Goal: Task Accomplishment & Management: Use online tool/utility

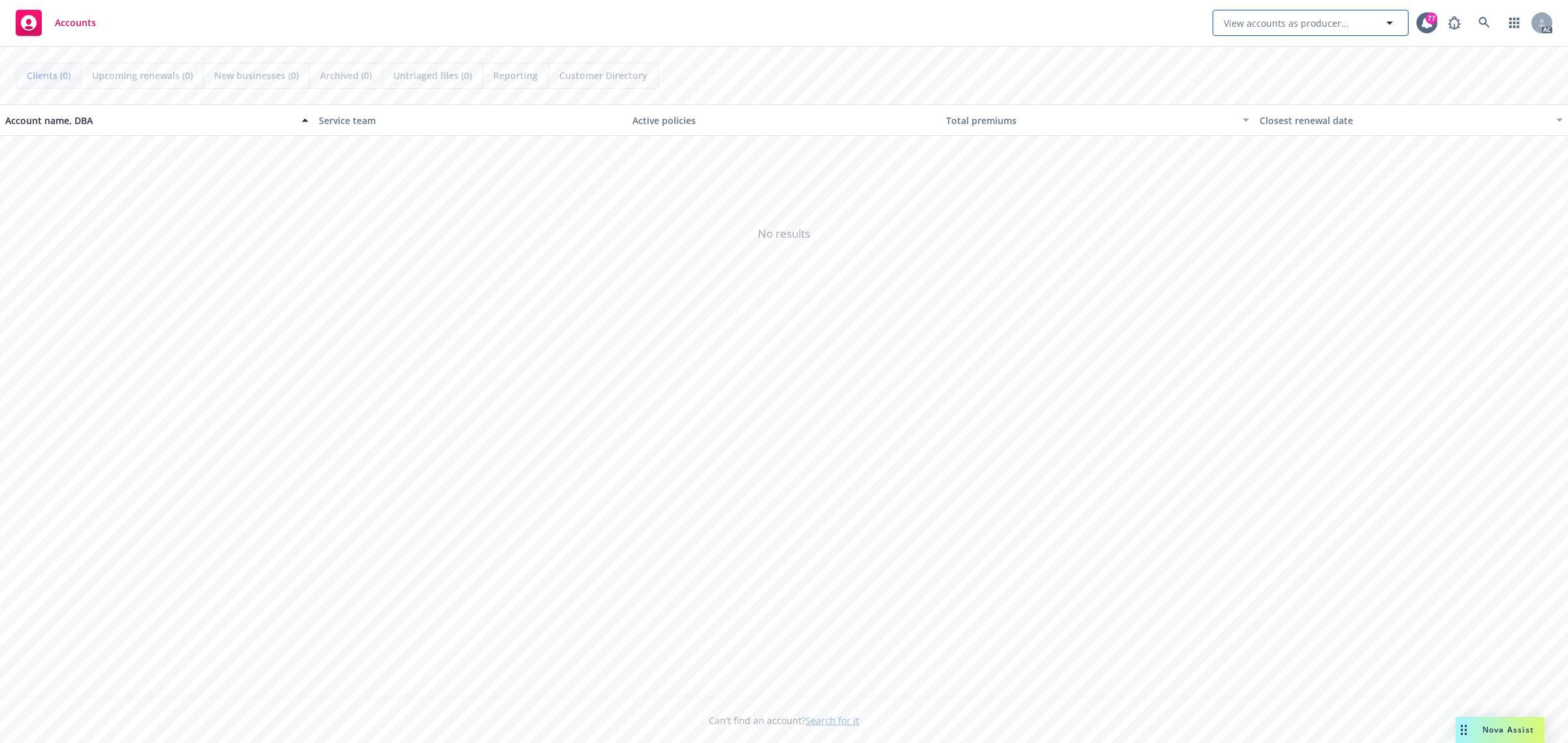
click at [1264, 24] on span "View accounts as producer..." at bounding box center [1286, 23] width 125 height 14
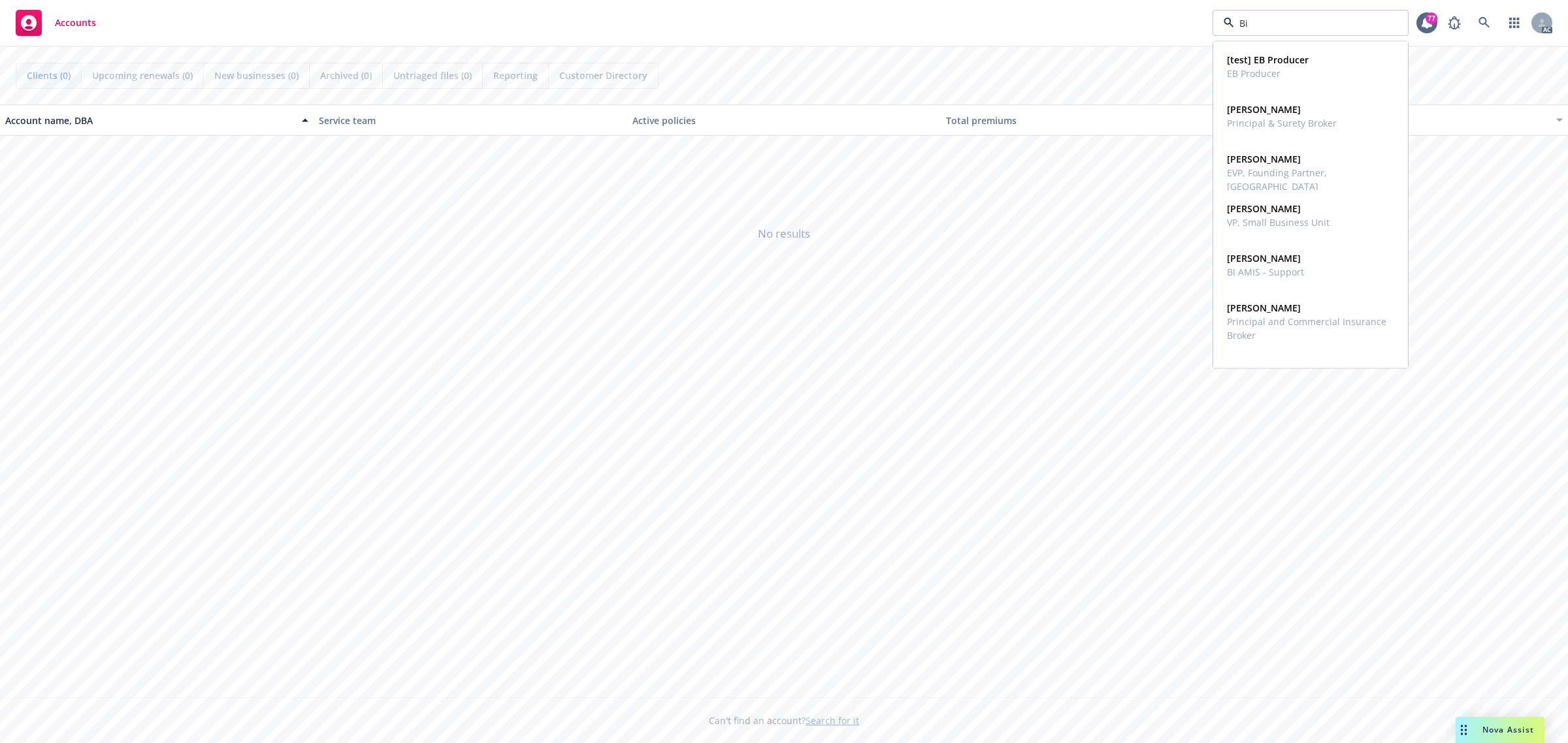
type input "Bio"
drag, startPoint x: 1264, startPoint y: 24, endPoint x: 1210, endPoint y: 30, distance: 54.3
click at [1210, 30] on div "Accounts Bio No results 77 AC" at bounding box center [784, 23] width 1568 height 47
click at [1480, 24] on icon at bounding box center [1484, 23] width 12 height 12
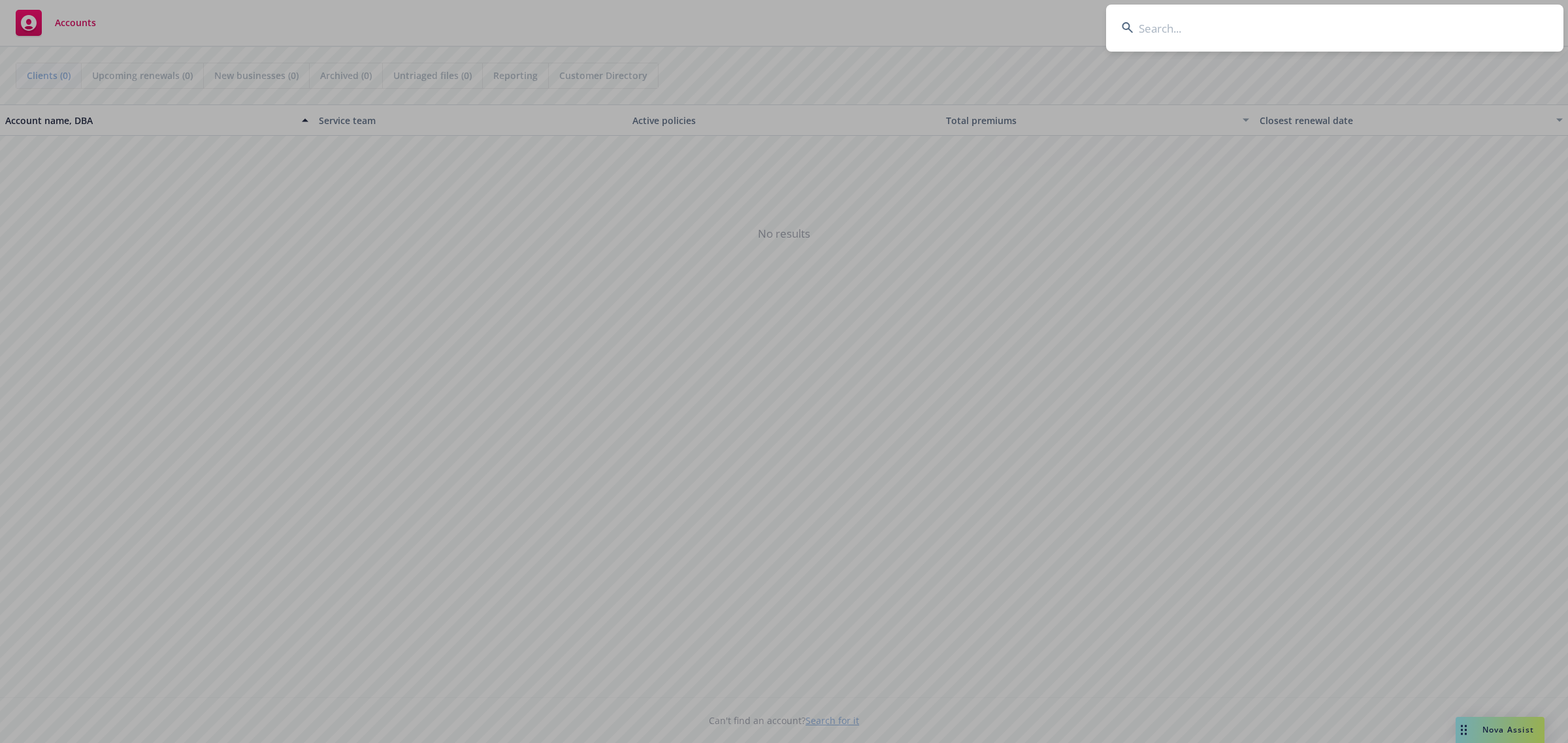
click at [1301, 33] on input at bounding box center [1334, 28] width 457 height 47
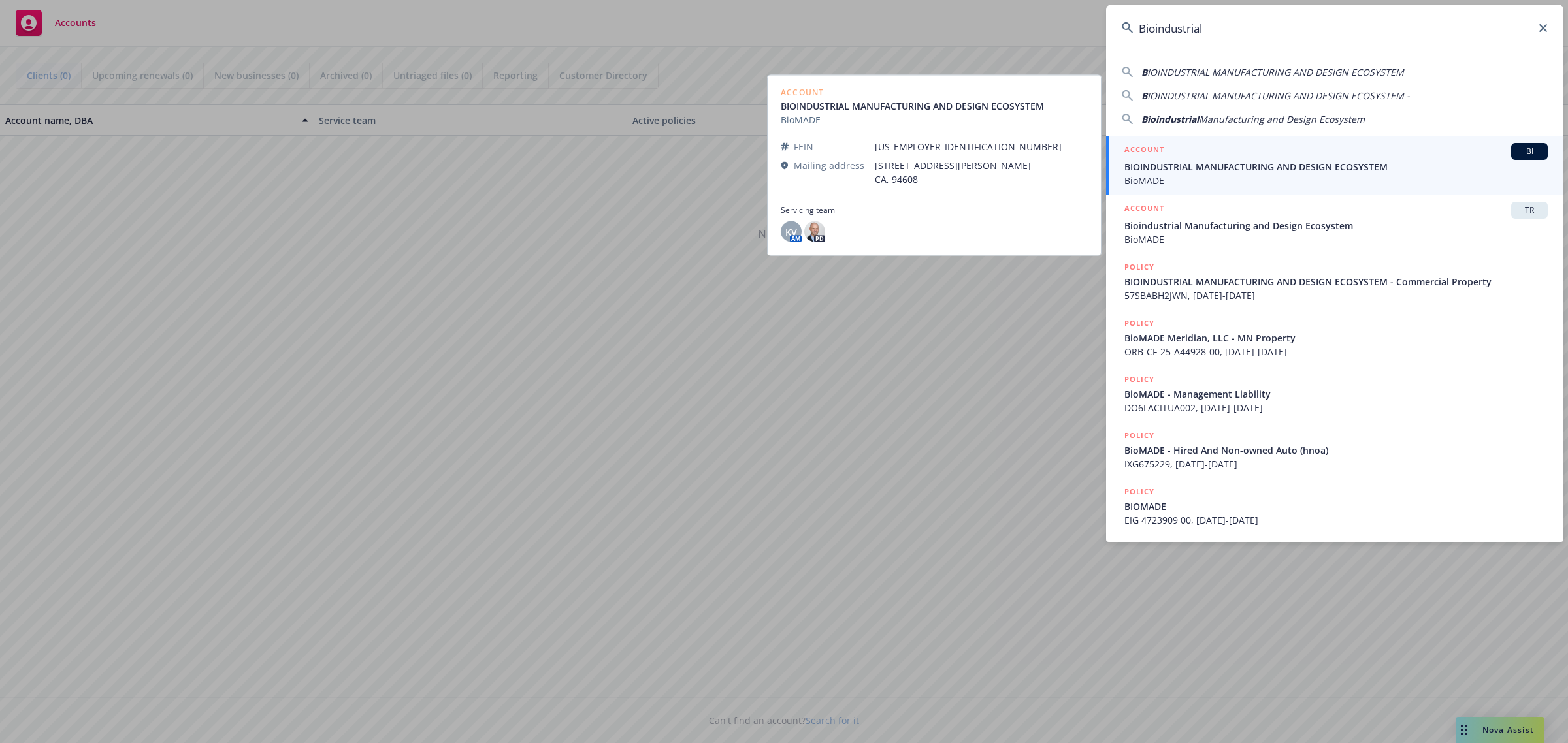
type input "Bioindustrial"
click at [1348, 162] on span "BIOINDUSTRIAL MANUFACTURING AND DESIGN ECOSYSTEM" at bounding box center [1336, 166] width 424 height 14
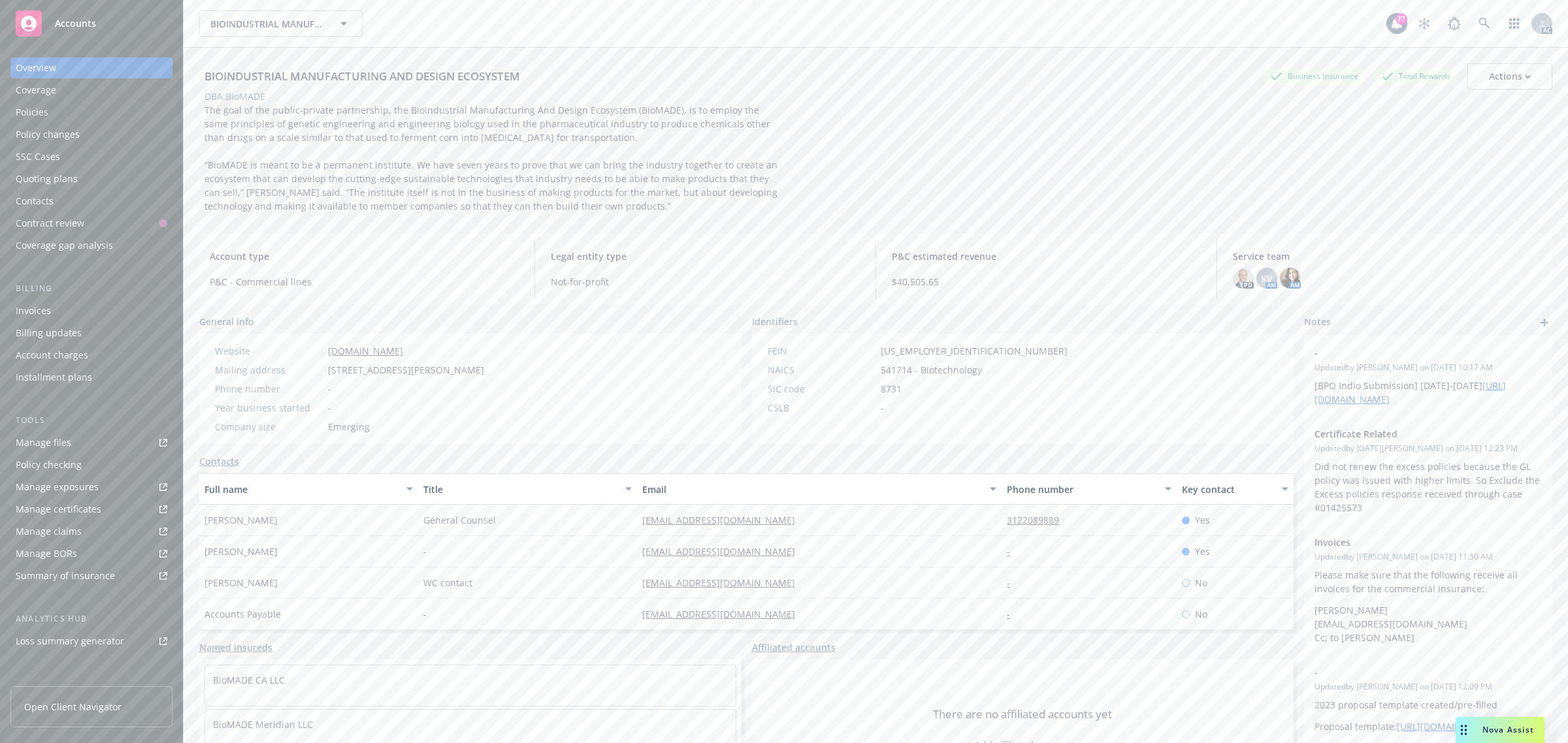
click at [485, 90] on div "DBA: BioMADE" at bounding box center [876, 96] width 1353 height 14
drag, startPoint x: 522, startPoint y: 76, endPoint x: 204, endPoint y: 74, distance: 318.0
click at [204, 74] on div "BIOINDUSTRIAL MANUFACTURING AND DESIGN ECOSYSTEM" at bounding box center [363, 76] width 326 height 17
copy div "BIOINDUSTRIAL MANUFACTURING AND DESIGN ECOSYSTEM"
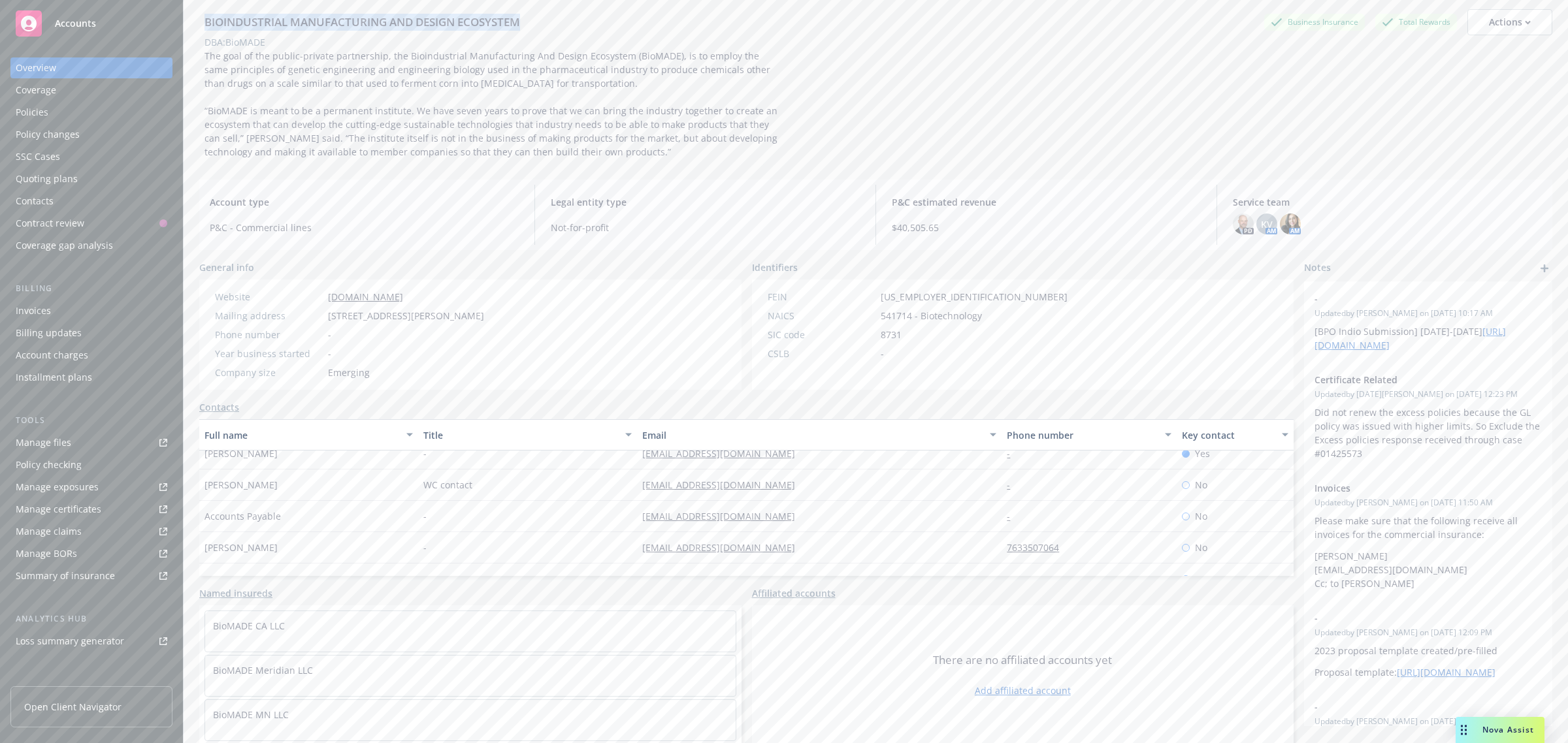
scroll to position [63, 0]
click at [40, 112] on div "Policies" at bounding box center [32, 112] width 33 height 21
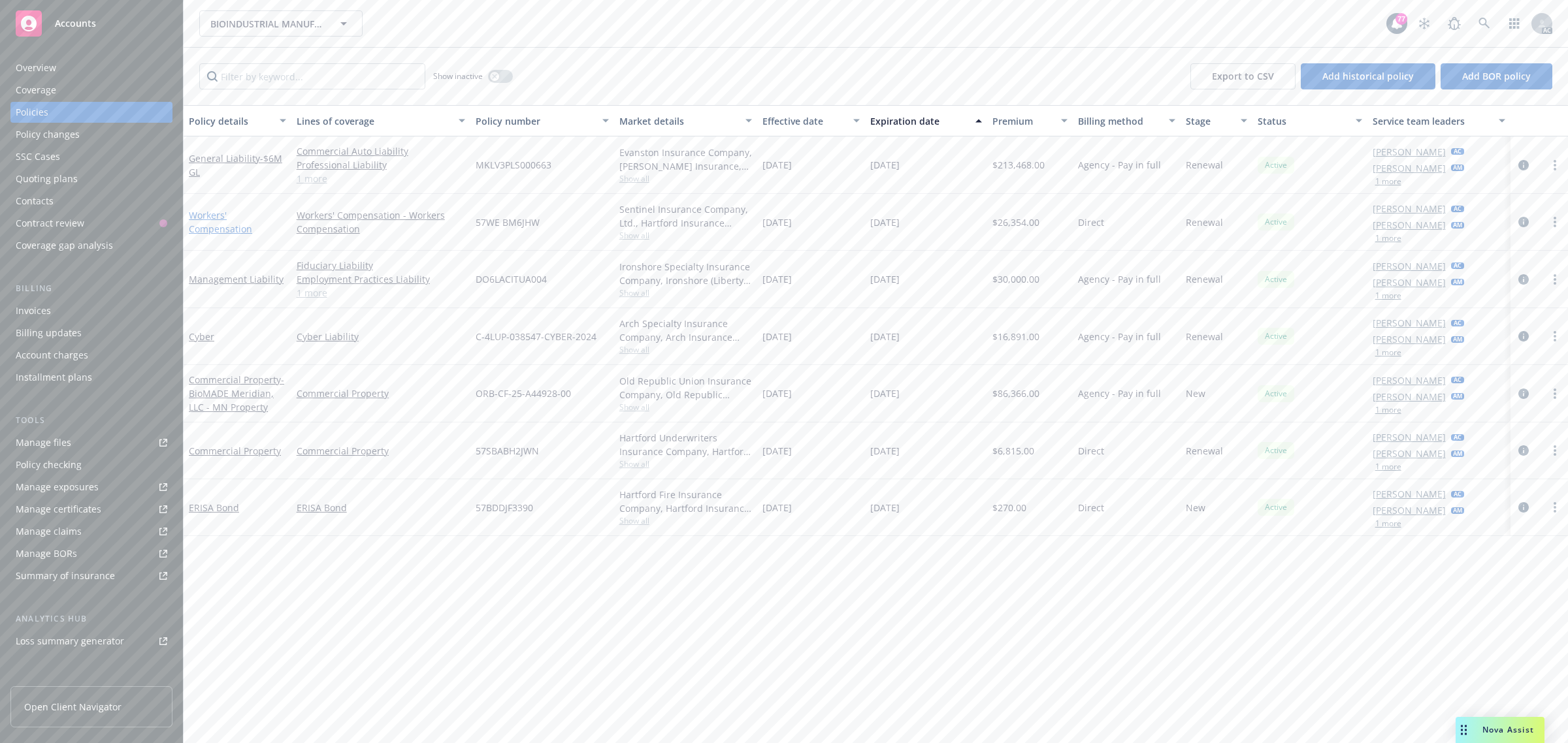
click at [209, 227] on link "Workers' Compensation" at bounding box center [220, 222] width 63 height 26
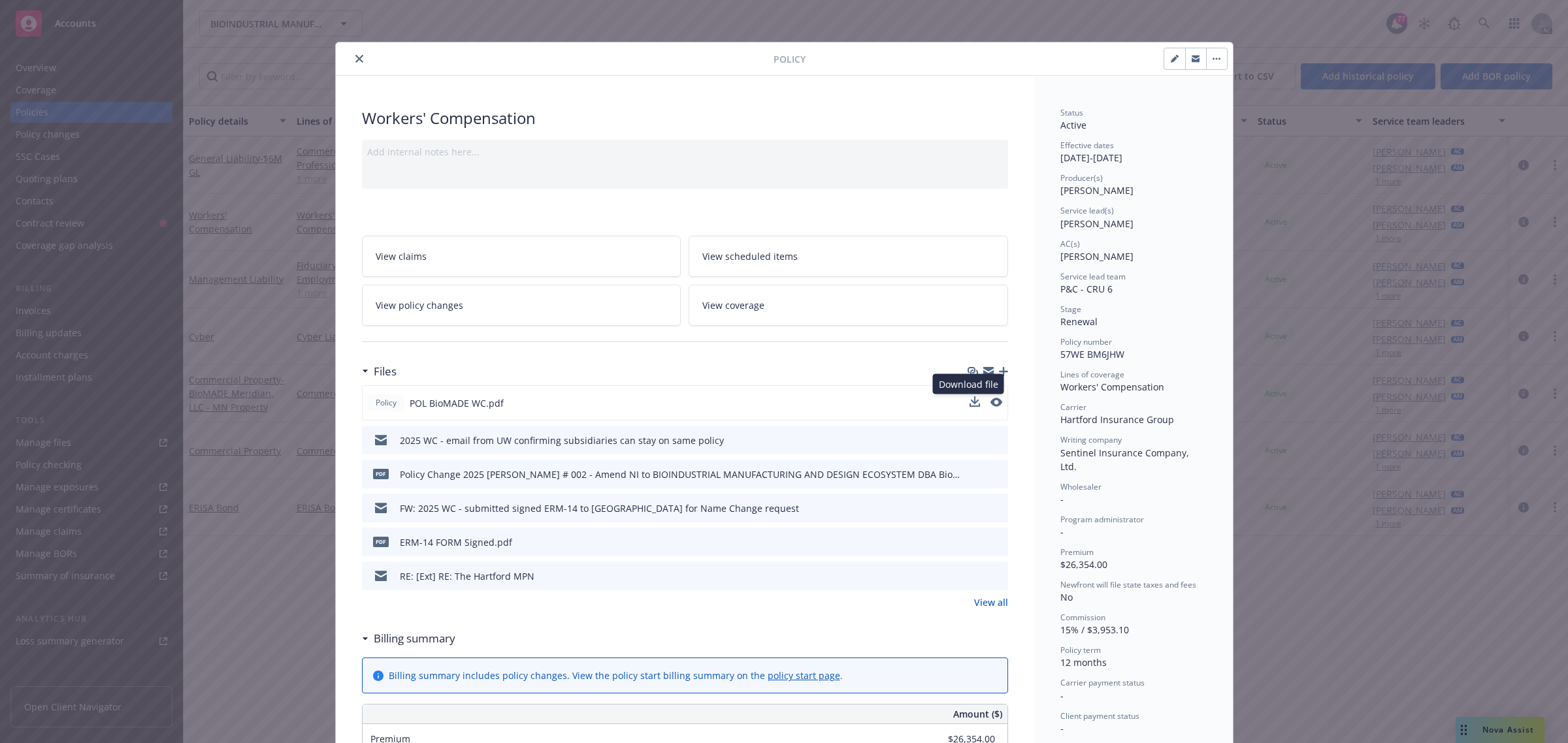
click at [970, 409] on button at bounding box center [975, 403] width 11 height 14
click at [969, 403] on icon "download file" at bounding box center [973, 401] width 8 height 8
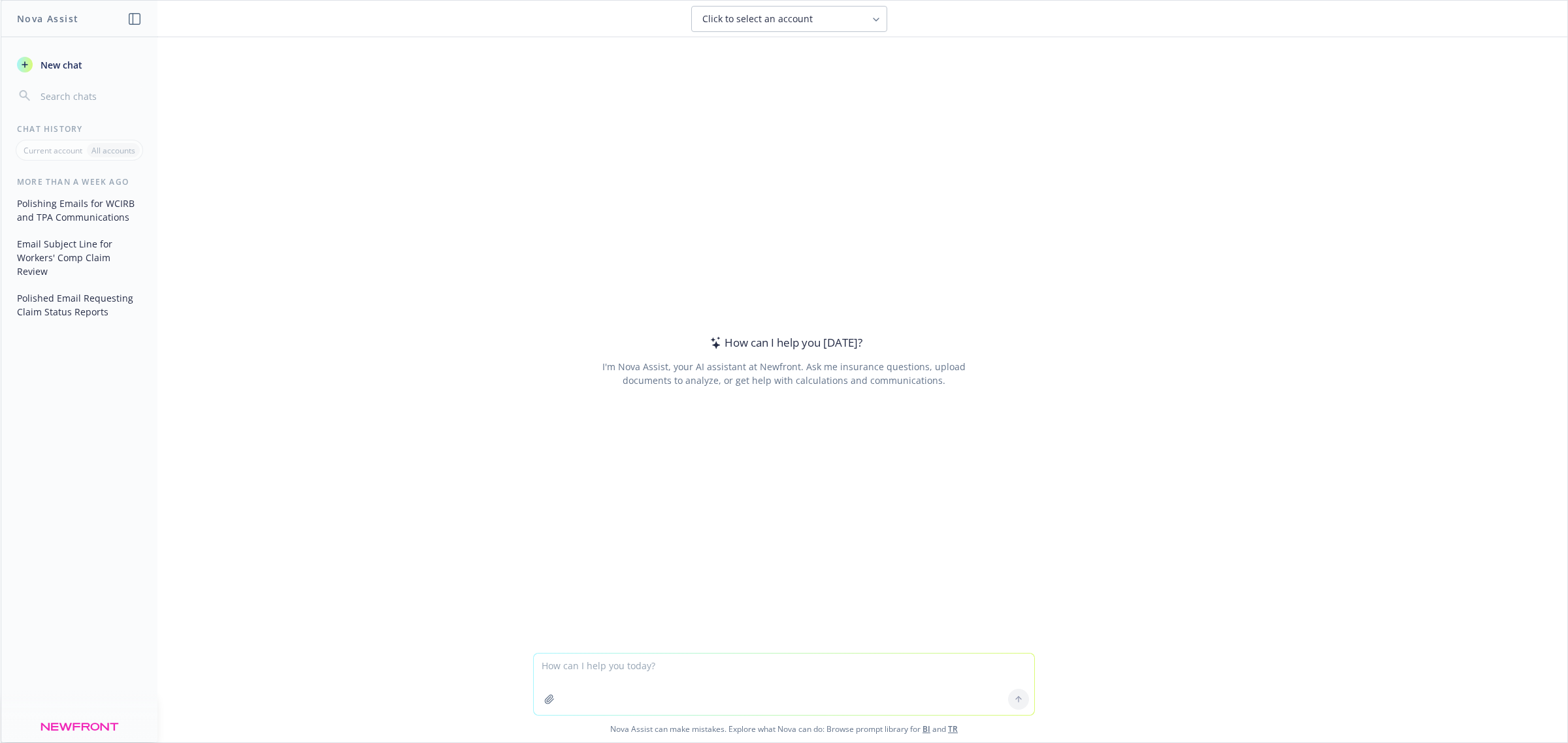
click at [631, 678] on textarea at bounding box center [784, 685] width 500 height 62
type textarea "help me reply to this email: Hello WC Claims Team, I need to create a one-pager…"
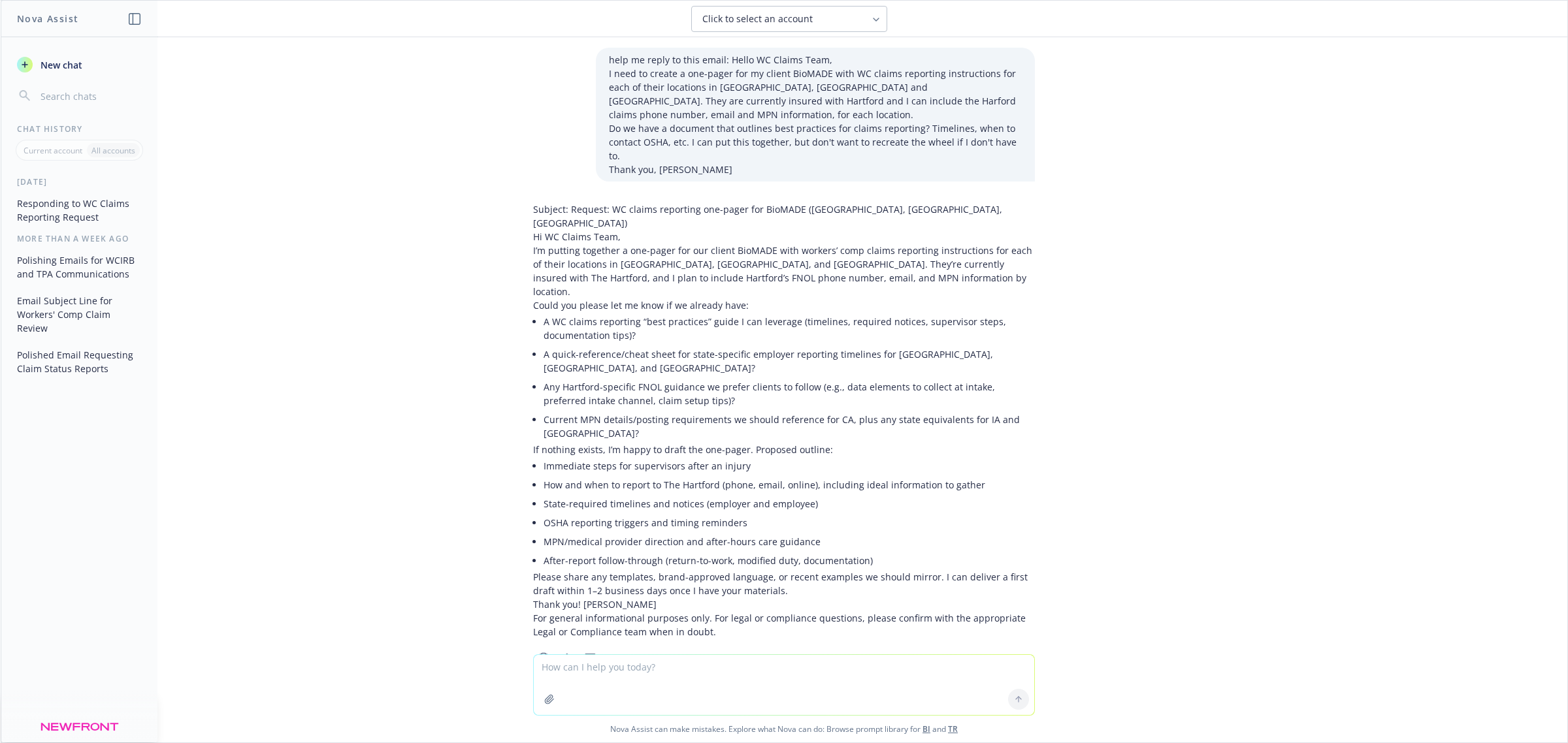
click at [658, 680] on textarea at bounding box center [784, 685] width 500 height 60
paste textarea "Hi Jeff, Below is the current WC Policy information with The Hartford. I have a…"
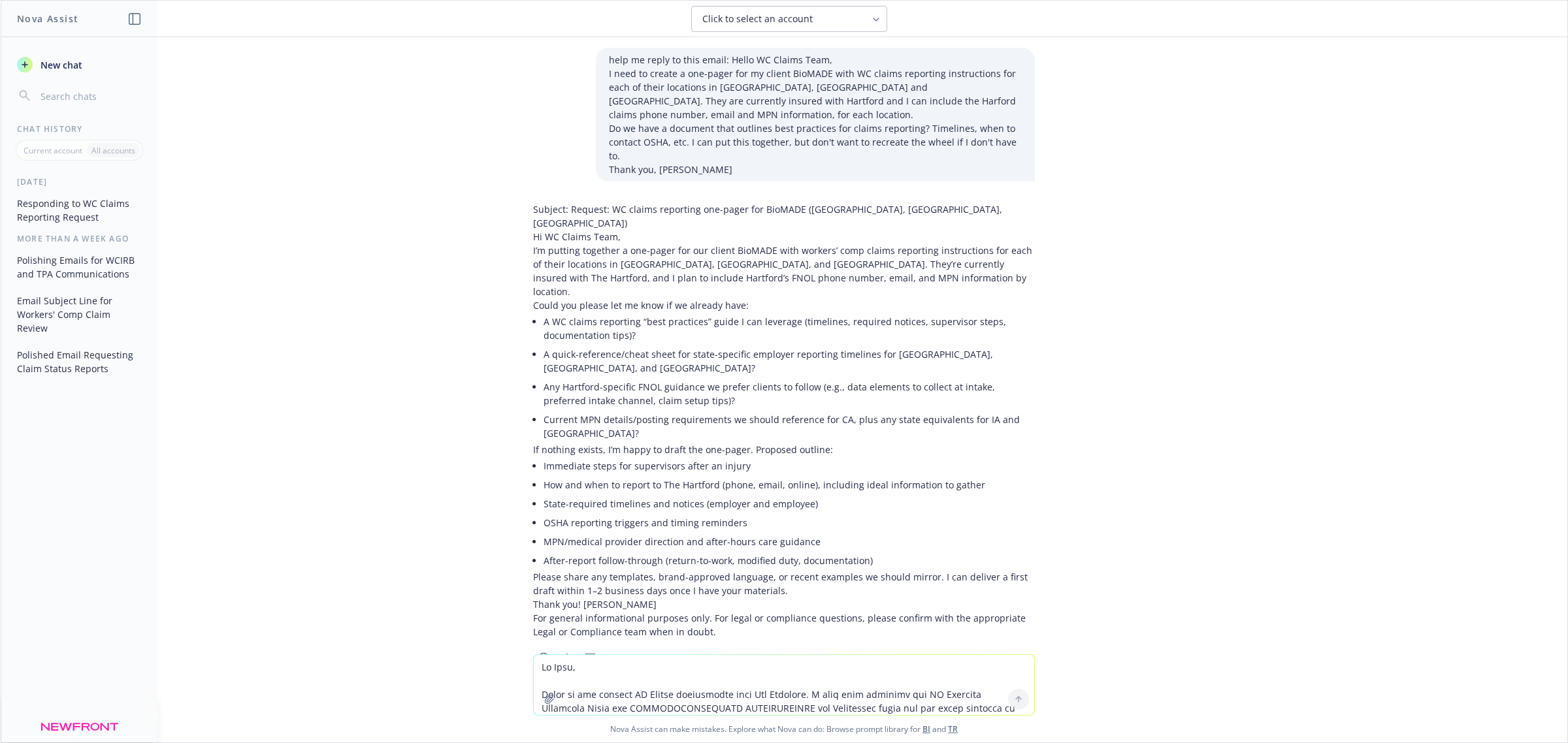
scroll to position [77, 0]
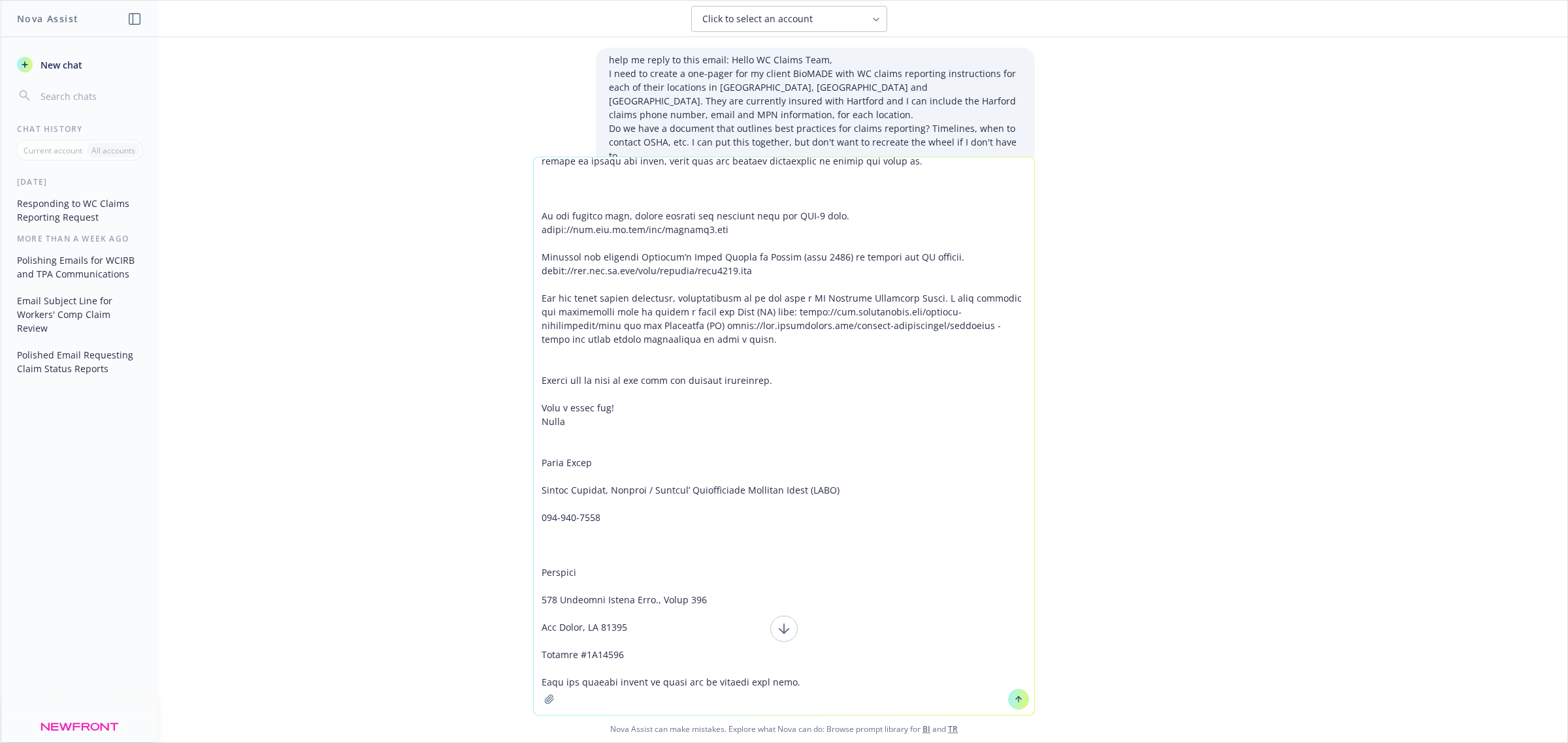
click at [804, 193] on textarea at bounding box center [784, 436] width 500 height 558
click at [736, 194] on textarea at bounding box center [784, 436] width 500 height 558
click at [768, 166] on textarea at bounding box center [784, 436] width 500 height 558
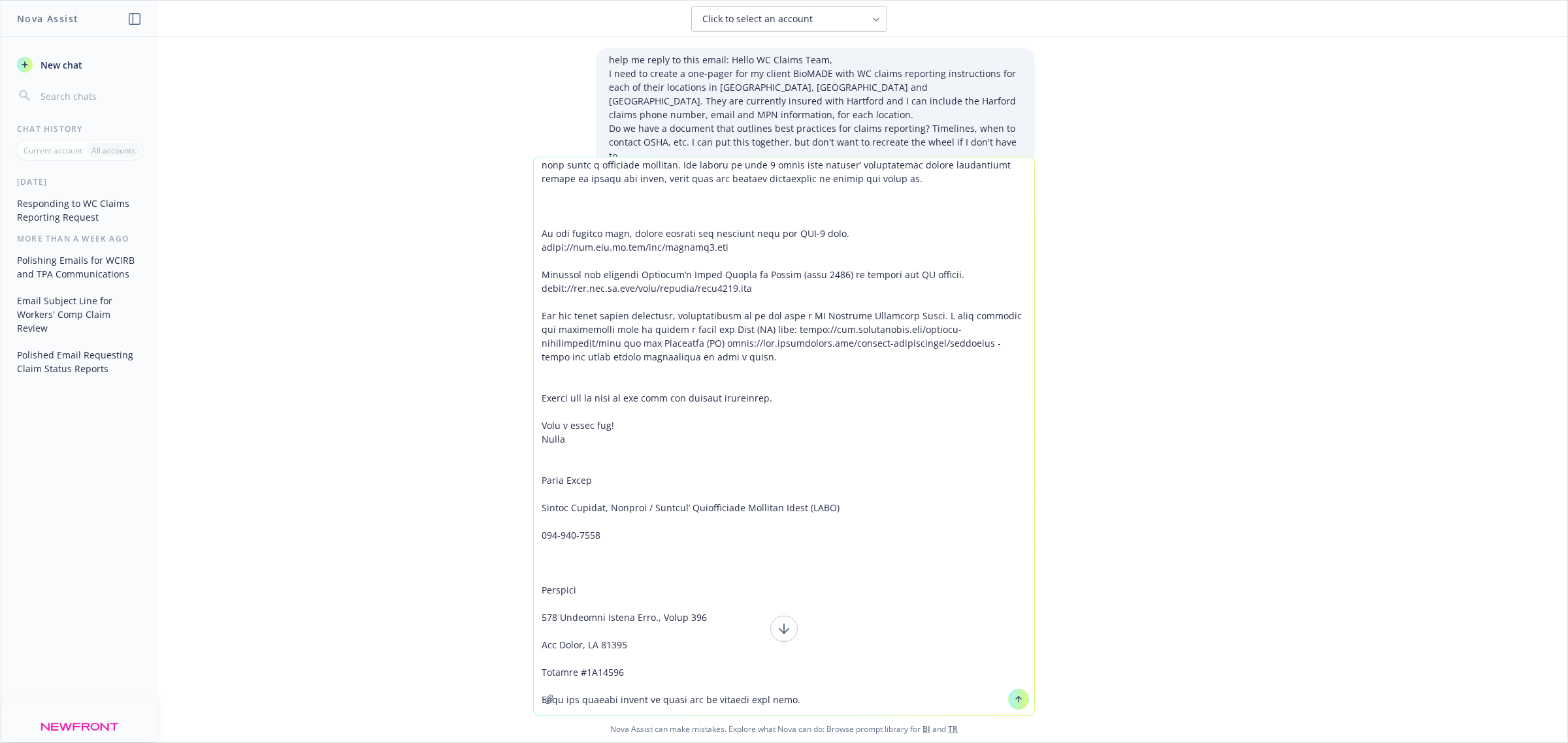
scroll to position [5, 0]
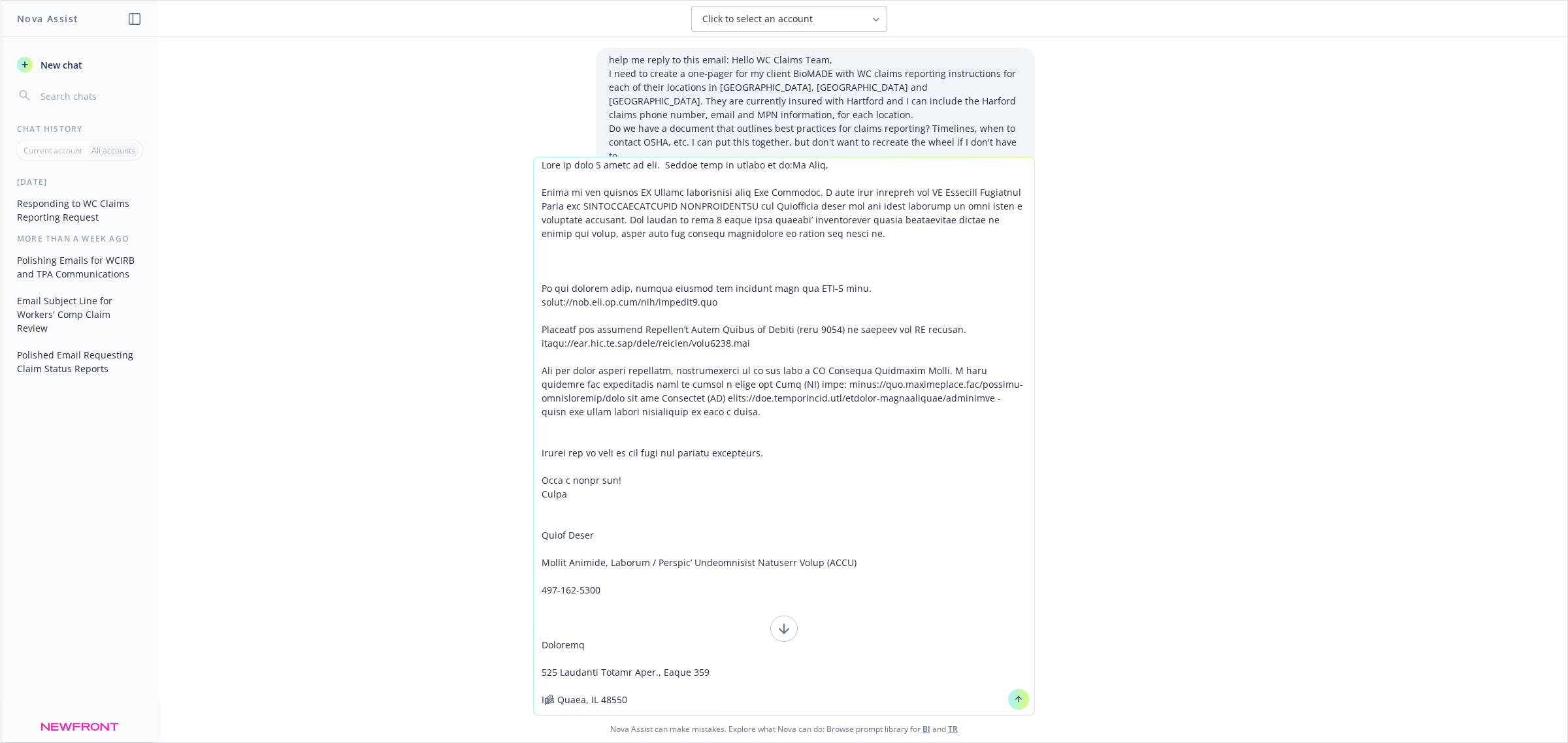
type textarea "This is what I wrote so far. Please help me polish it up: Hi Jeff, Below is the…"
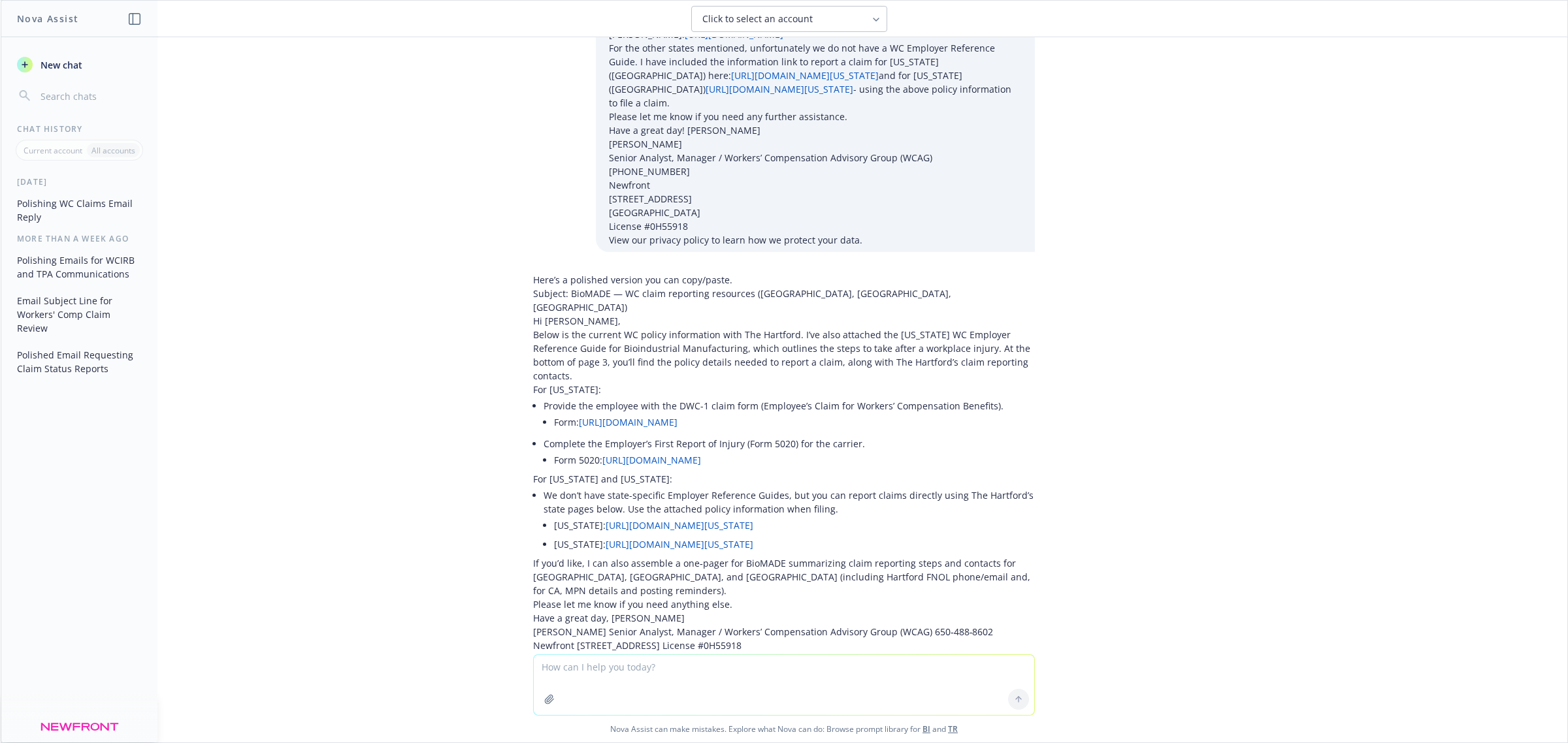
scroll to position [773, 0]
drag, startPoint x: 737, startPoint y: 259, endPoint x: 738, endPoint y: 272, distance: 13.0
click at [738, 326] on p "Below is the current WC policy information with The Hartford. I’ve also attache…" at bounding box center [784, 353] width 502 height 55
click at [657, 326] on p "Below is the current WC policy information with The Hartford. I’ve also attache…" at bounding box center [784, 353] width 502 height 55
click at [866, 326] on p "Below is the current WC policy information with The Hartford. I’ve also attache…" at bounding box center [784, 353] width 502 height 55
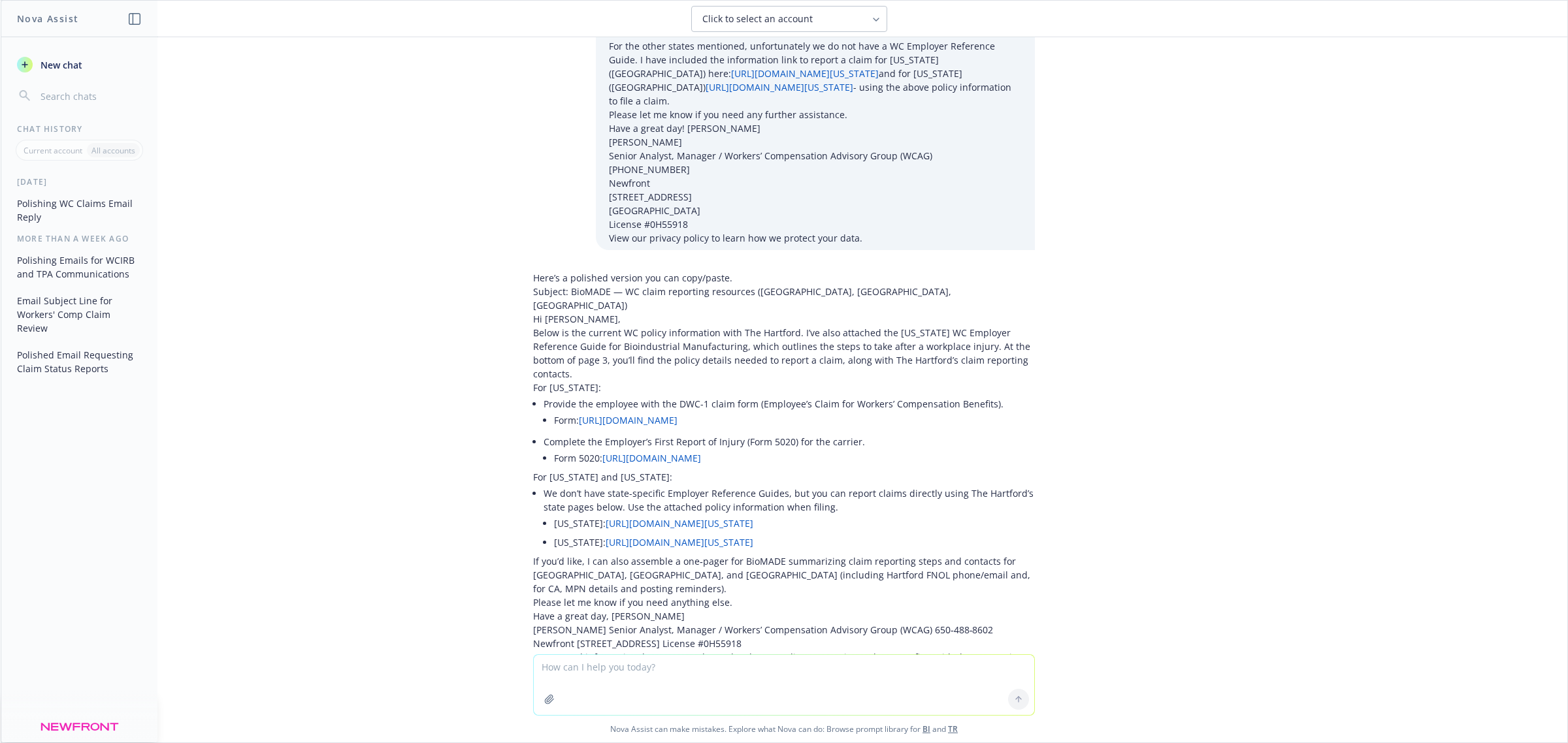
drag, startPoint x: 518, startPoint y: 232, endPoint x: 876, endPoint y: 458, distance: 423.4
click at [876, 458] on div "Here’s a polished version you can copy/paste. Subject: BioMADE — WC claim repor…" at bounding box center [784, 500] width 522 height 468
copy div "Hi Jeff, Below is the current WC policy information with The Hartford. I’ve als…"
